Goal: Task Accomplishment & Management: Use online tool/utility

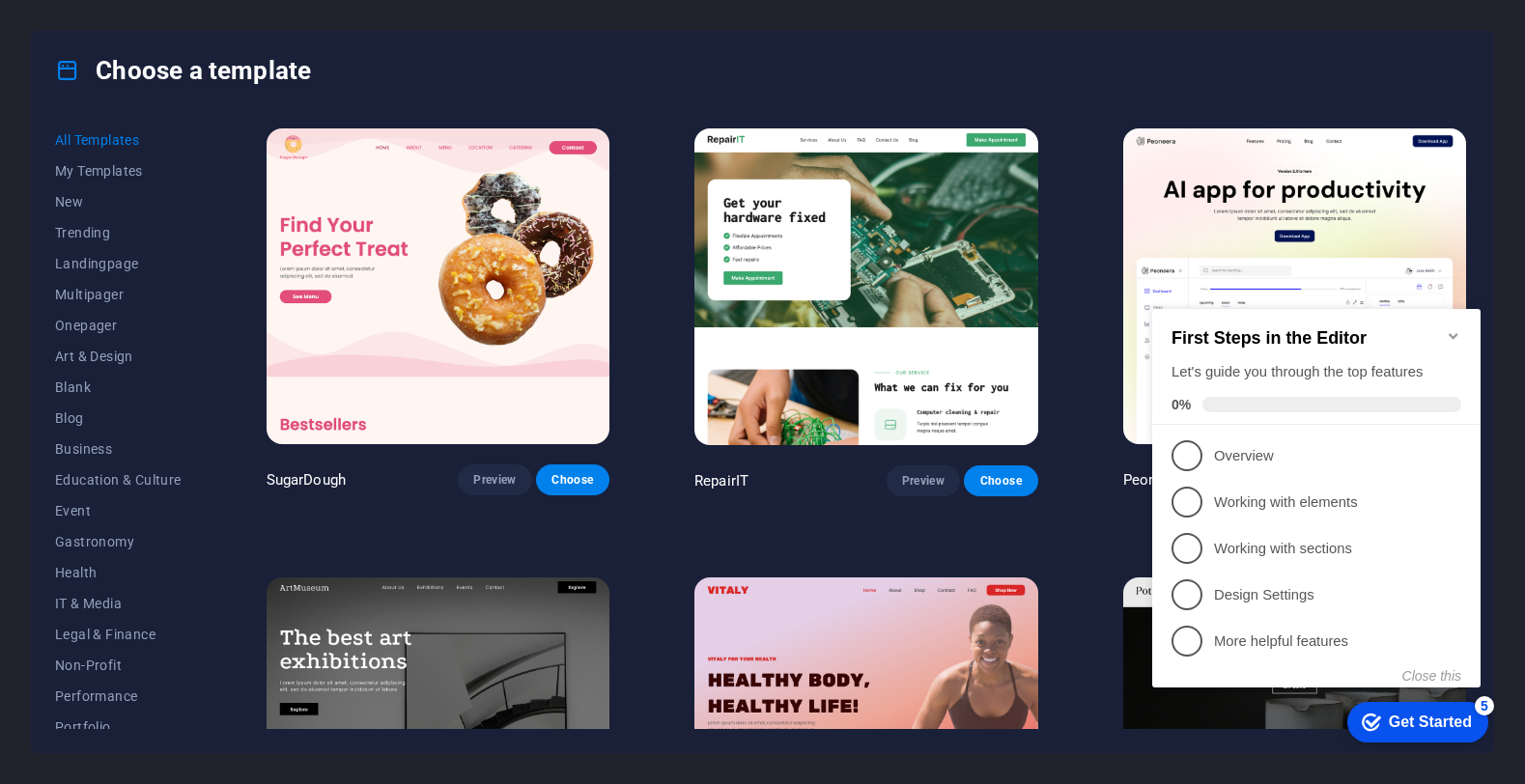
click at [1220, 58] on div "Choose a template" at bounding box center [762, 70] width 1461 height 77
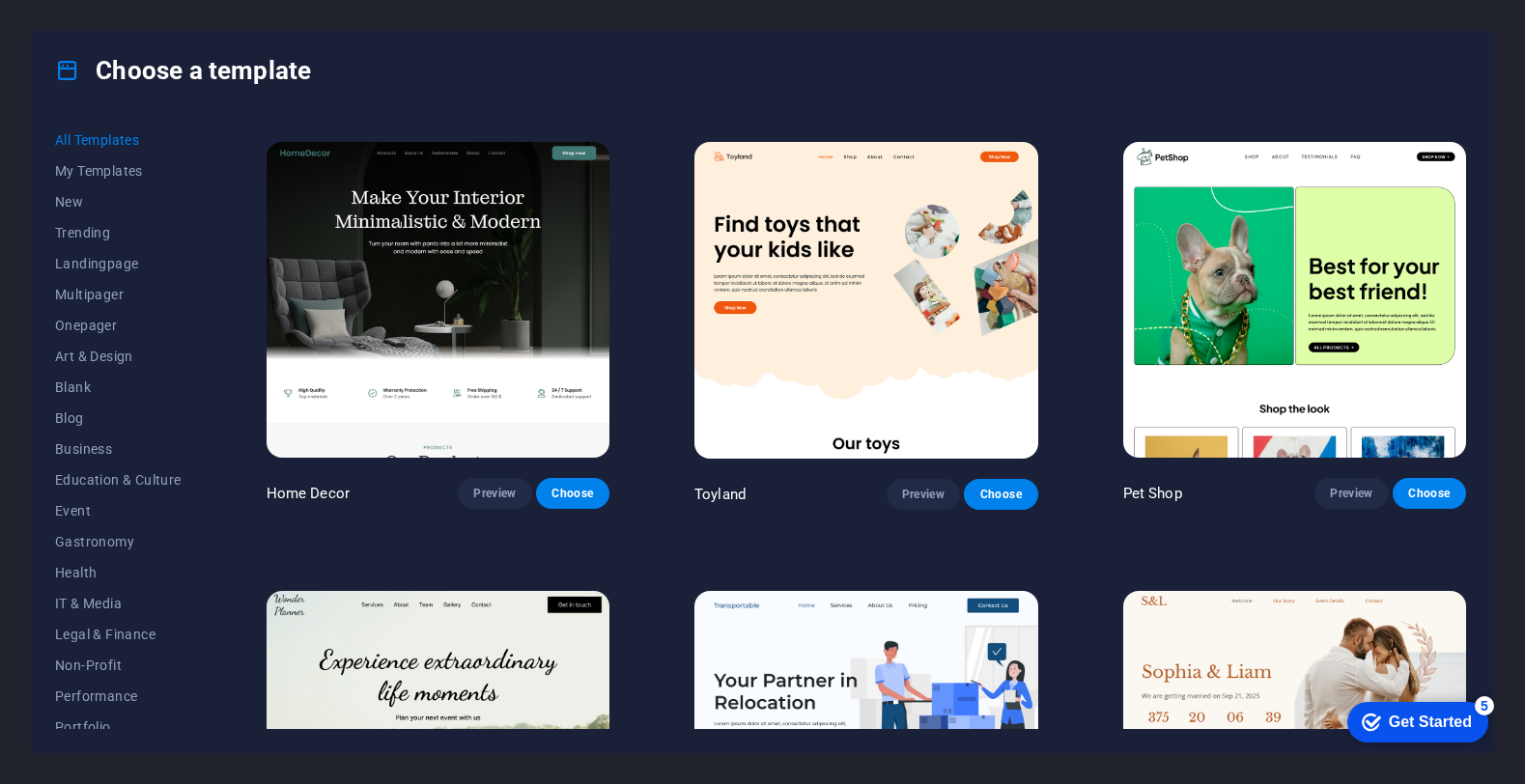
scroll to position [1275, 0]
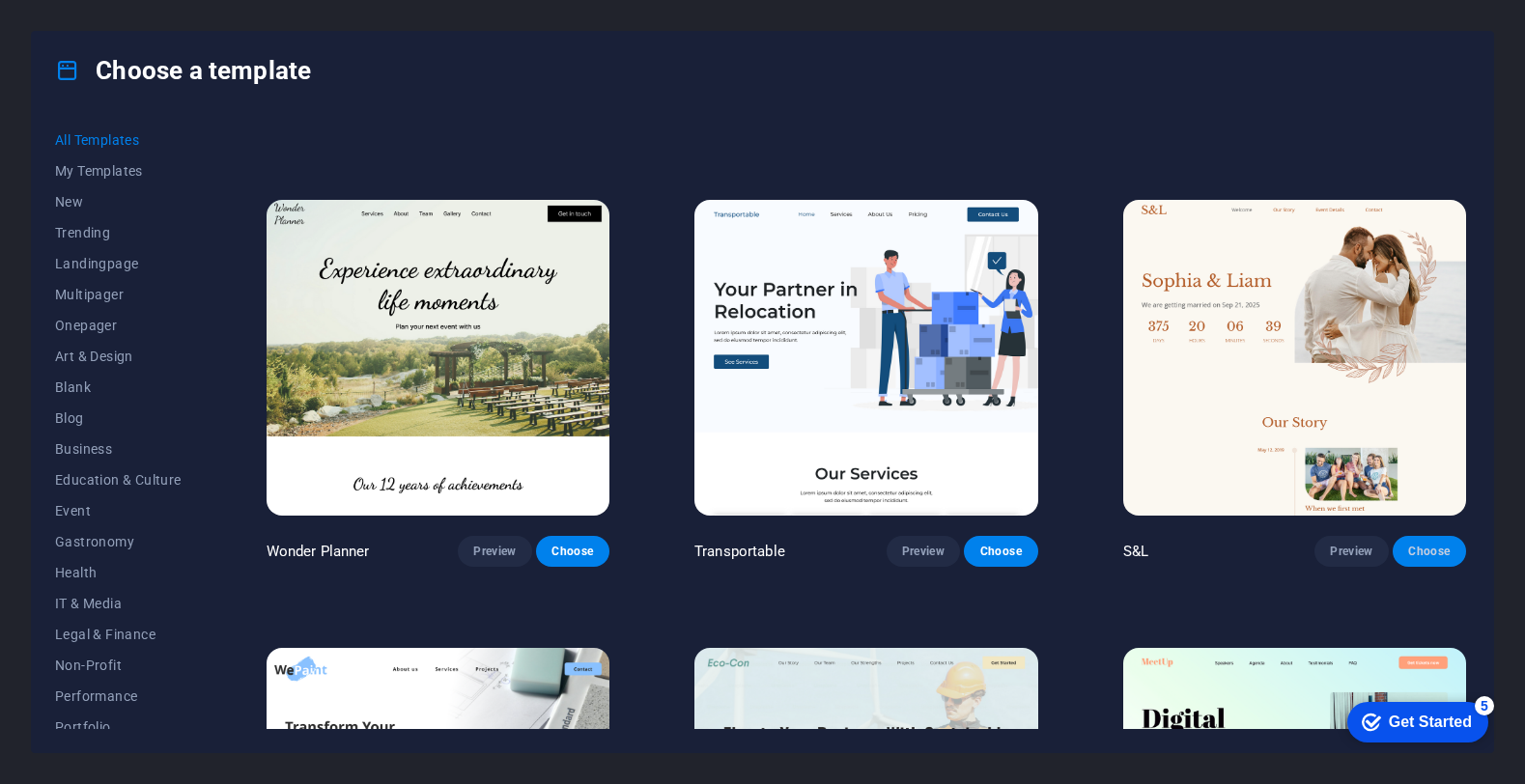
click at [1417, 544] on span "Choose" at bounding box center [1429, 552] width 42 height 16
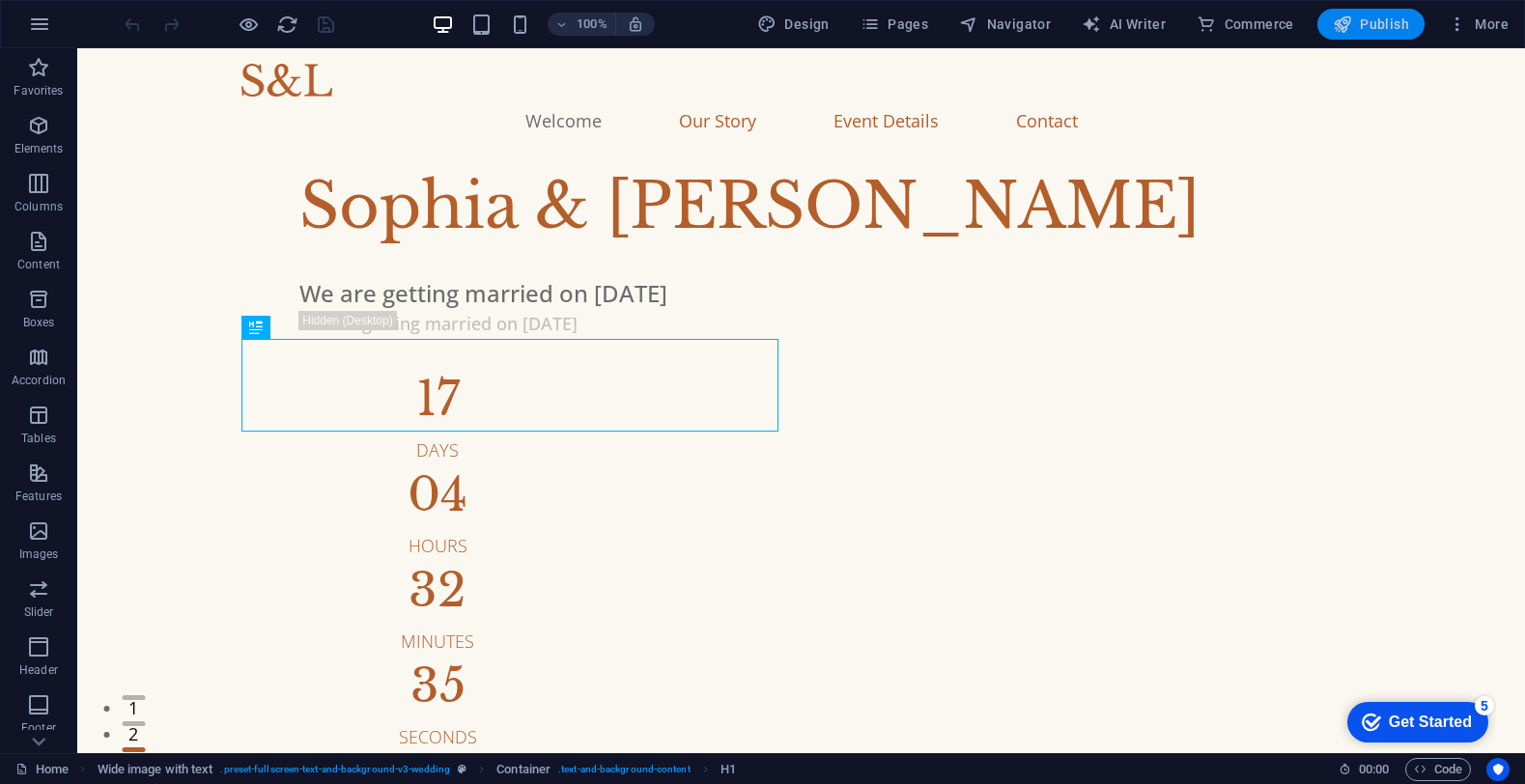
click at [1378, 21] on span "Publish" at bounding box center [1370, 25] width 76 height 20
